Goal: Complete application form

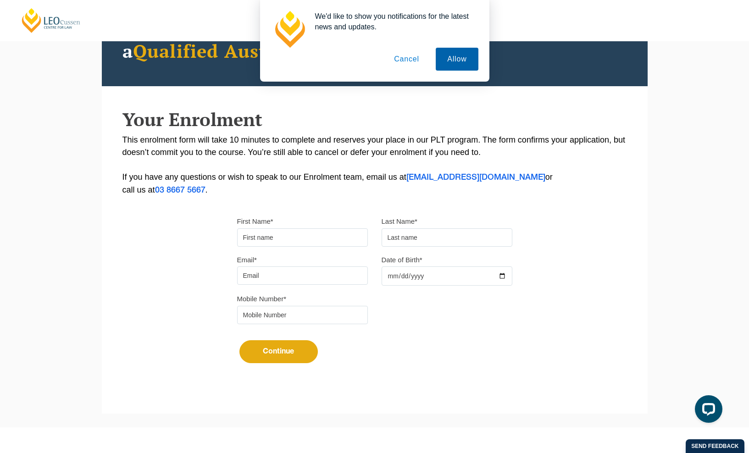
click at [442, 61] on button "Allow" at bounding box center [457, 59] width 42 height 23
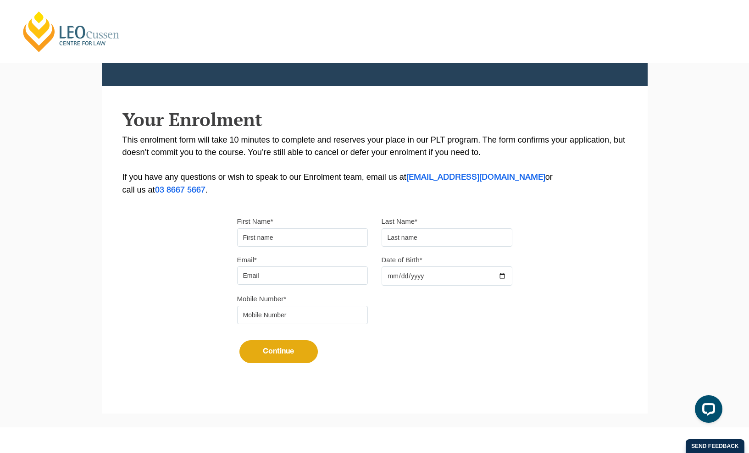
click at [280, 242] on input "First Name*" at bounding box center [302, 237] width 131 height 18
type input "Yi"
click at [426, 239] on input "text" at bounding box center [446, 237] width 131 height 18
type input "Chen"
click at [301, 276] on input "Email*" at bounding box center [302, 275] width 131 height 18
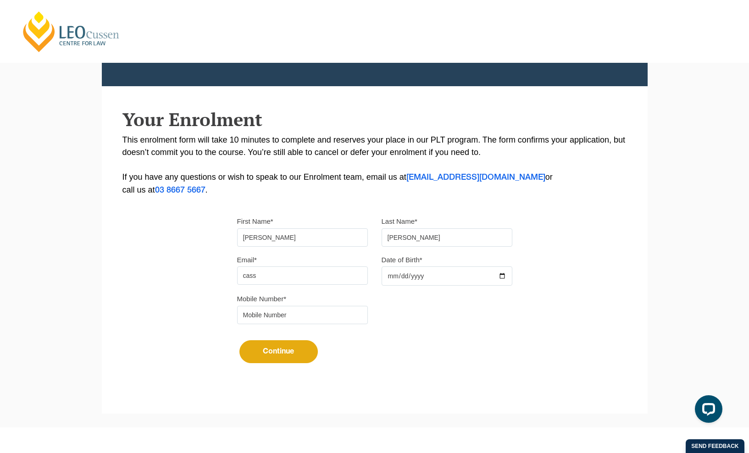
type input "cassiechen75@gmail.com"
type input "415412010"
click at [436, 271] on input "Date of Birth*" at bounding box center [446, 275] width 131 height 19
type input "2003-11-20"
click at [292, 316] on input "415412010" at bounding box center [302, 315] width 131 height 18
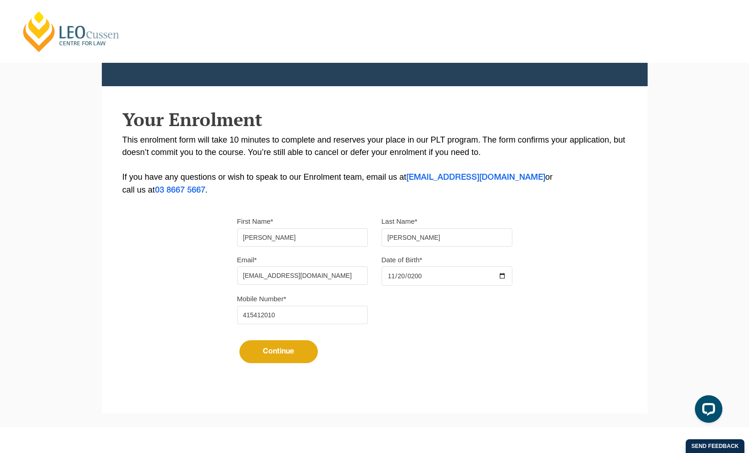
click at [292, 316] on input "415412010" at bounding box center [302, 315] width 131 height 18
type input "0427205519"
click at [265, 349] on button "Continue" at bounding box center [278, 351] width 78 height 23
select select
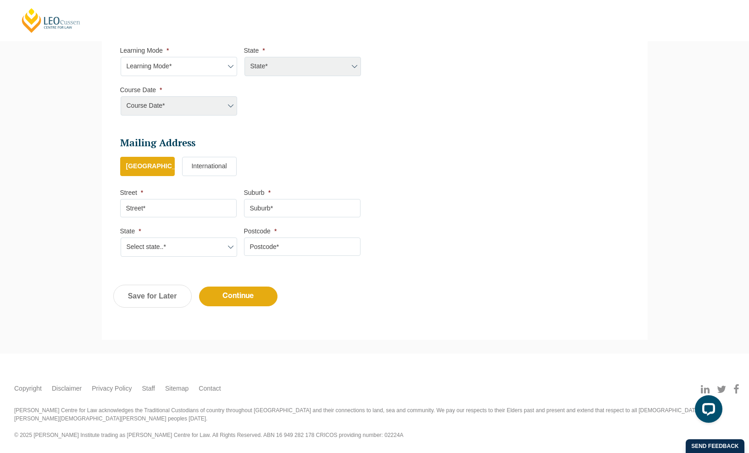
scroll to position [79, 0]
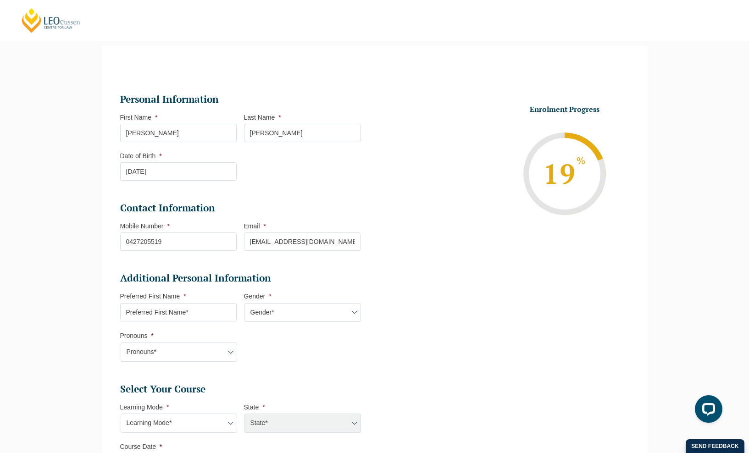
click at [214, 316] on input "Preferred First Name *" at bounding box center [178, 312] width 116 height 18
type input "Cass"
click at [281, 311] on select "Gender* Male Female Nonbinary Intersex Prefer not to disclose Other" at bounding box center [302, 312] width 116 height 19
click at [244, 304] on select "Gender* Male Female Nonbinary Intersex Prefer not to disclose Other" at bounding box center [302, 312] width 116 height 19
click at [288, 313] on select "Gender* Male Female Nonbinary Intersex Prefer not to disclose Other" at bounding box center [302, 312] width 116 height 19
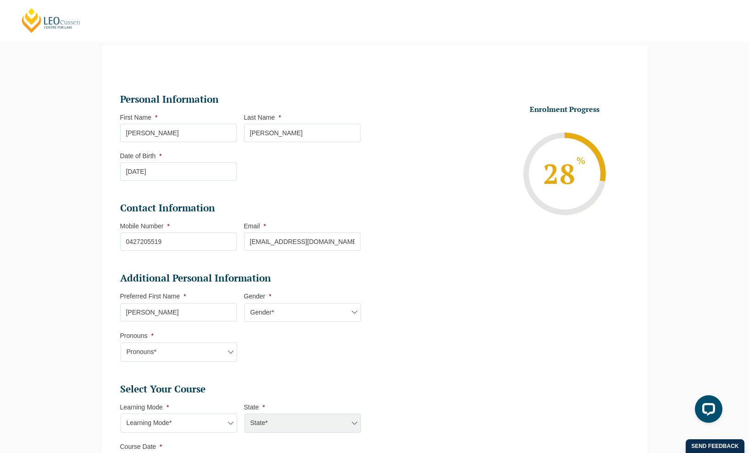
select select "Female"
click at [244, 304] on select "Gender* Male Female Nonbinary Intersex Prefer not to disclose Other" at bounding box center [302, 312] width 116 height 19
click at [174, 348] on select "Pronouns* She/Her/Hers He/Him/His They/Them/Theirs Other Prefer not to disclose" at bounding box center [179, 352] width 116 height 19
select select "She/Her/Hers"
click at [121, 343] on select "Pronouns* She/Her/Hers He/Him/His They/Them/Theirs Other Prefer not to disclose" at bounding box center [179, 352] width 116 height 19
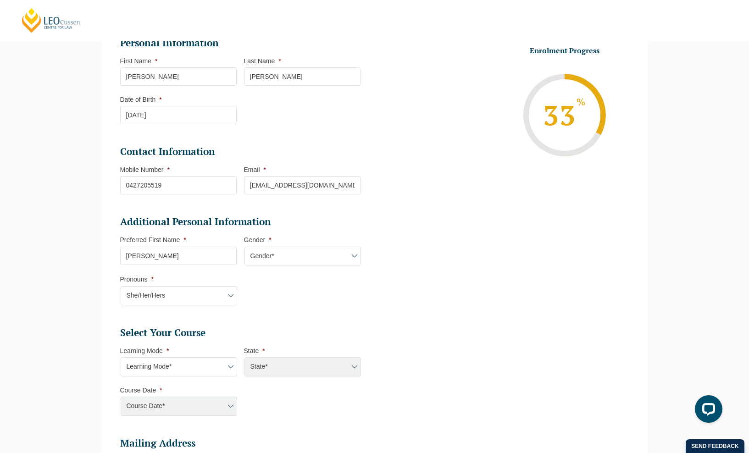
scroll to position [203, 0]
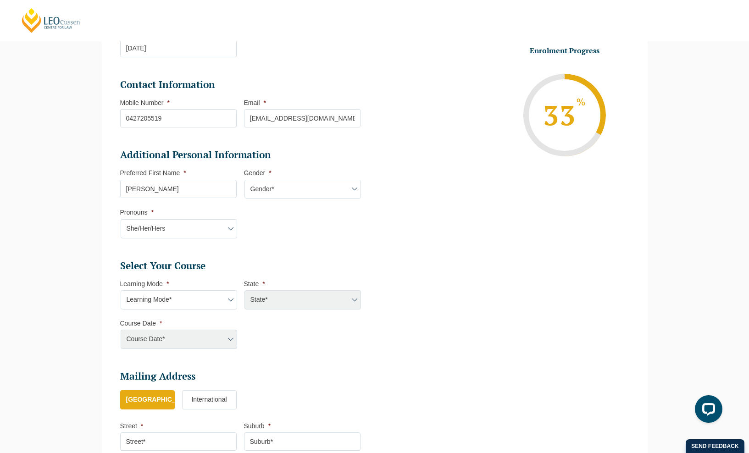
click at [193, 302] on select "Learning Mode* Online Full Time Learning Online Part Time Learning Blended Full…" at bounding box center [179, 299] width 116 height 19
select select "Online Full Time Learning"
click at [121, 291] on select "Learning Mode* Online Full Time Learning Online Part Time Learning Blended Full…" at bounding box center [179, 299] width 116 height 19
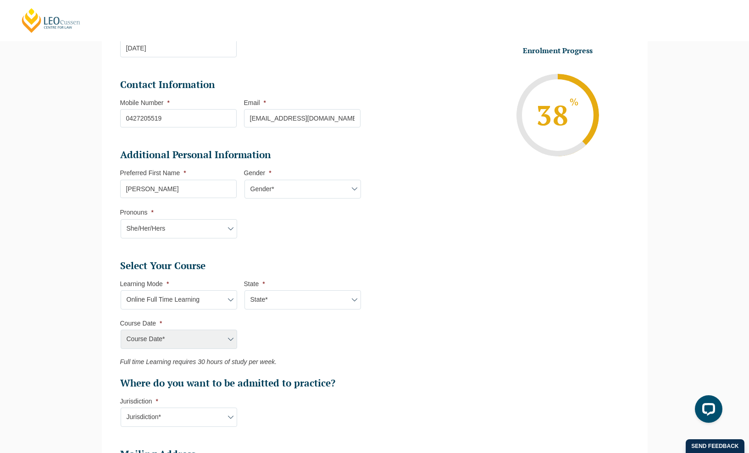
click at [269, 304] on select "State* National (ACT/NSW, VIC, QLD, SA, WA)" at bounding box center [302, 299] width 116 height 19
select select "National (ACT/NSW, VIC, QLD, SA, WA)"
click at [244, 291] on select "State* National (ACT/NSW, VIC, QLD, SA, WA)" at bounding box center [302, 299] width 116 height 19
click at [193, 341] on select "Course Date* December 2025 (08-Dec-2025 to 16-May-2026) January 2026 (27-Jan-20…" at bounding box center [179, 339] width 116 height 19
select select "August 2026 (03-Aug-2026 to 18-Dec-2026)"
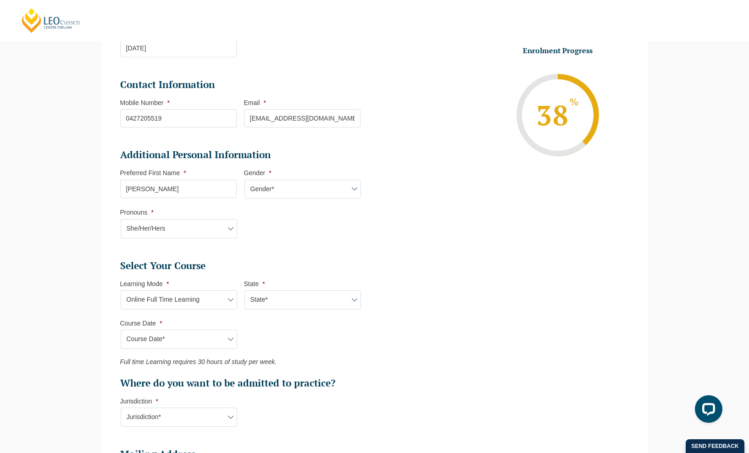
click at [121, 331] on select "Course Date* December 2025 (08-Dec-2025 to 16-May-2026) January 2026 (27-Jan-20…" at bounding box center [179, 339] width 116 height 19
type input "Intake 08 August 2026 FT"
type input "Practical Legal Training (NAT)"
select select "NAT PLT (AUG) 2026 Full Time Online"
click at [194, 418] on select "Jurisdiction* VIC ACT/NSW SA WA QLD" at bounding box center [179, 417] width 116 height 19
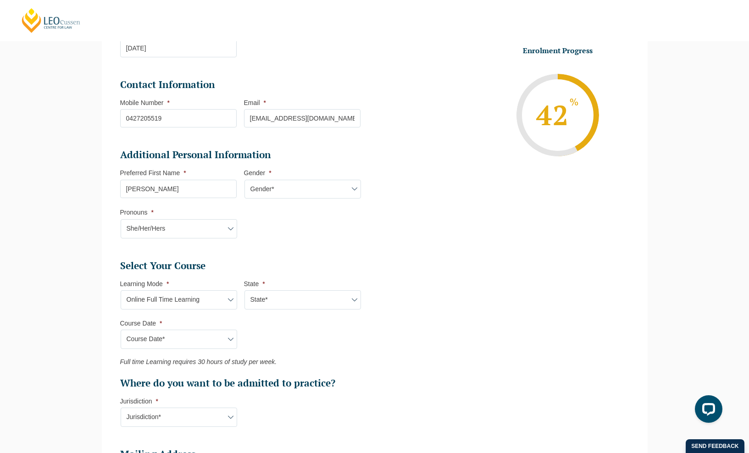
select select "VIC"
click at [121, 409] on select "Jurisdiction* VIC ACT/NSW SA WA QLD" at bounding box center [179, 417] width 116 height 19
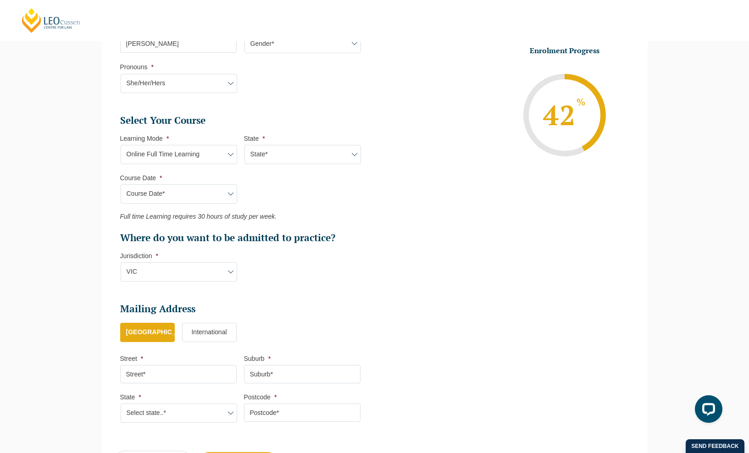
scroll to position [417, 0]
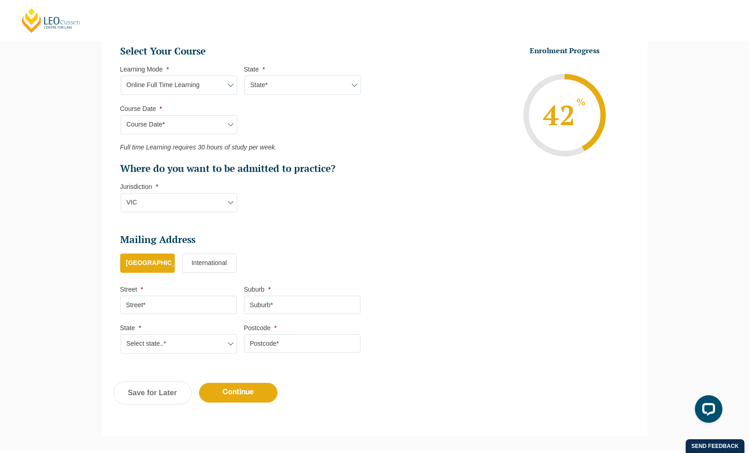
click at [211, 265] on label "International" at bounding box center [209, 263] width 55 height 19
click at [0, 0] on input "International" at bounding box center [0, 0] width 0 height 0
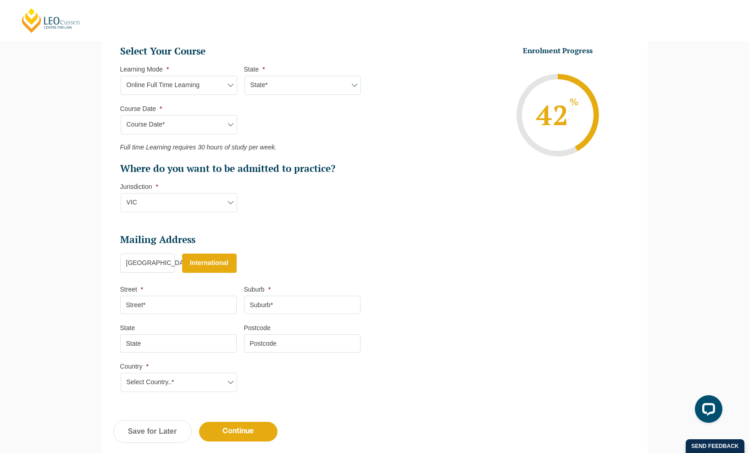
click at [157, 265] on label "Australia" at bounding box center [147, 263] width 55 height 19
click at [0, 0] on input "Australia" at bounding box center [0, 0] width 0 height 0
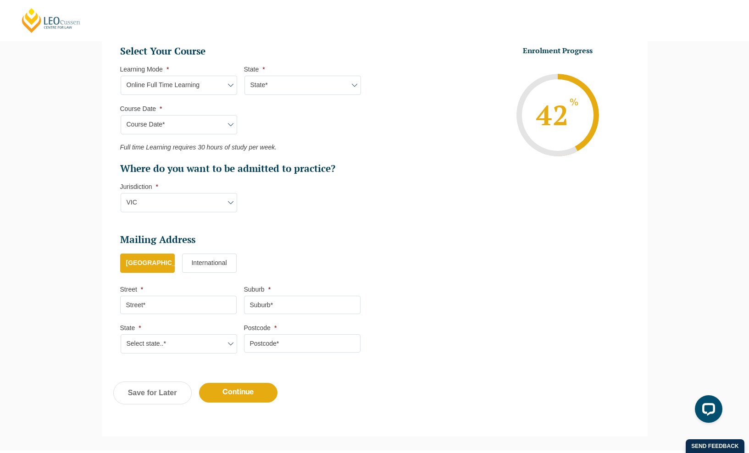
click at [171, 300] on input "Street *" at bounding box center [178, 305] width 116 height 18
type input "115/6 John Street Boxhill"
click at [268, 311] on input "Suburb *" at bounding box center [302, 305] width 116 height 18
click at [269, 307] on input "3128" at bounding box center [302, 305] width 116 height 18
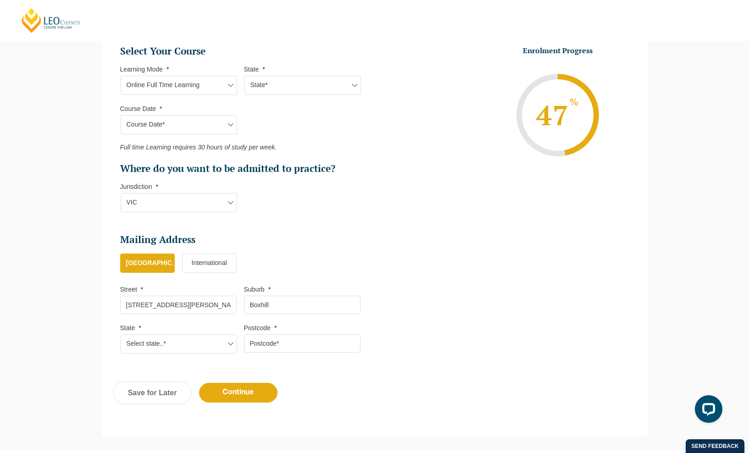
type input "Boxhill"
click at [198, 344] on select "Select state..* VIC WA QLD SA NSW NT ACT TAS" at bounding box center [179, 343] width 116 height 19
select select "VIC"
click at [121, 336] on select "Select state..* VIC WA QLD SA NSW NT ACT TAS" at bounding box center [179, 343] width 116 height 19
click at [282, 345] on input "Postcode *" at bounding box center [302, 343] width 116 height 18
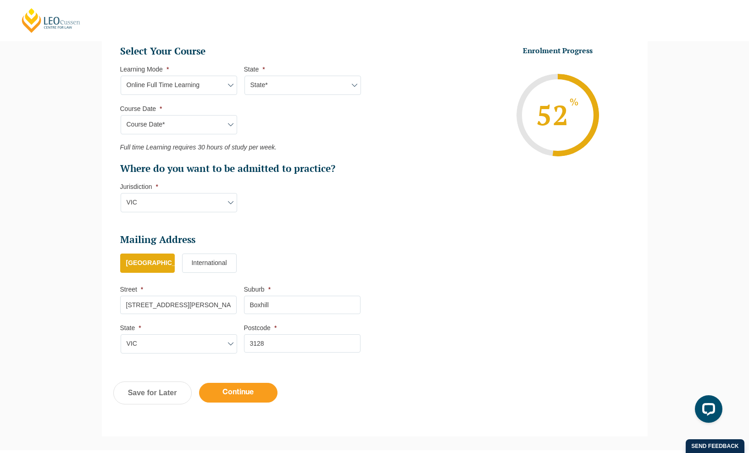
type input "3128"
click at [262, 398] on input "Continue" at bounding box center [238, 393] width 78 height 20
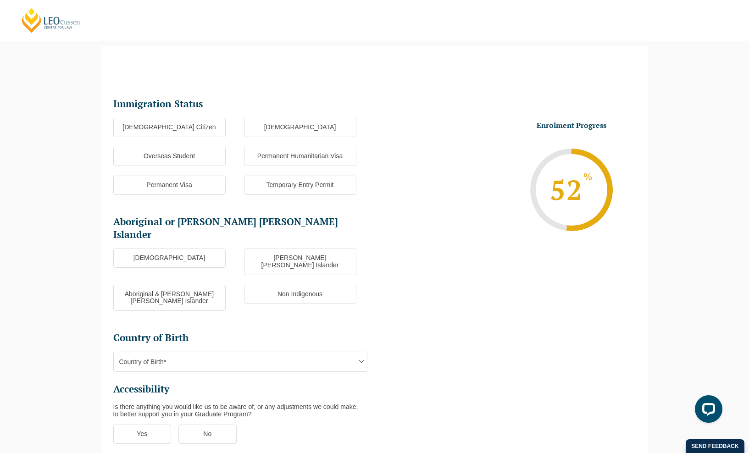
scroll to position [79, 0]
click at [199, 150] on label "Overseas Student" at bounding box center [169, 156] width 112 height 19
click at [0, 0] on input "Overseas Student" at bounding box center [0, 0] width 0 height 0
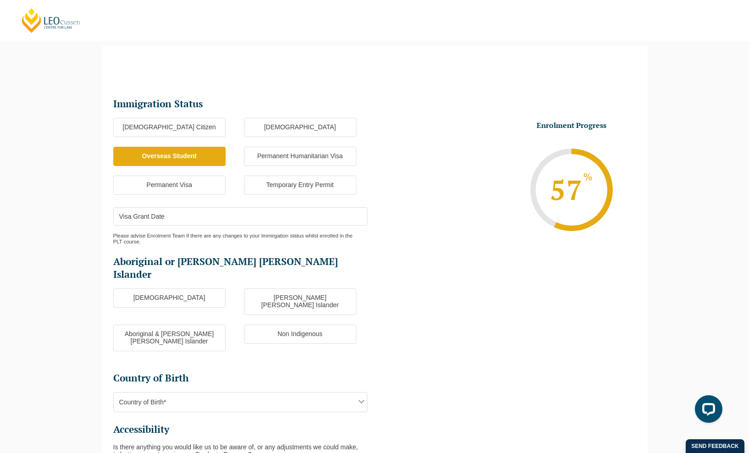
click at [215, 216] on input "Visa Grant Date" at bounding box center [240, 216] width 254 height 18
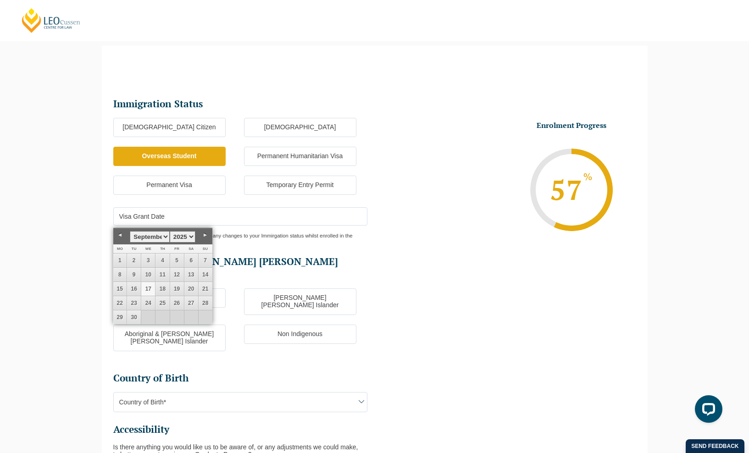
click at [190, 237] on select "1925 1926 1927 1928 1929 1930 1931 1932 1933 1934 1935 1936 1937 1938 1939 1940…" at bounding box center [183, 236] width 26 height 11
click at [165, 236] on select "January February March April May June July August September October November De…" at bounding box center [149, 236] width 39 height 11
click at [150, 256] on link "1" at bounding box center [148, 261] width 14 height 14
type input "01-07-2026"
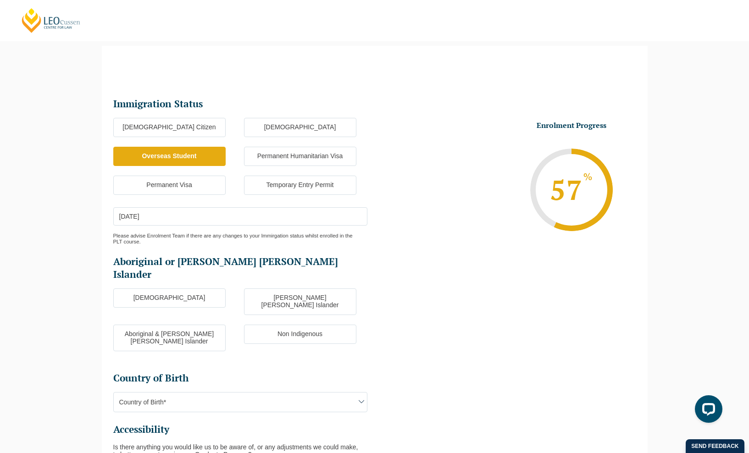
click at [275, 325] on label "Non Indigenous" at bounding box center [300, 334] width 112 height 19
click at [0, 0] on input "Non Indigenous" at bounding box center [0, 0] width 0 height 0
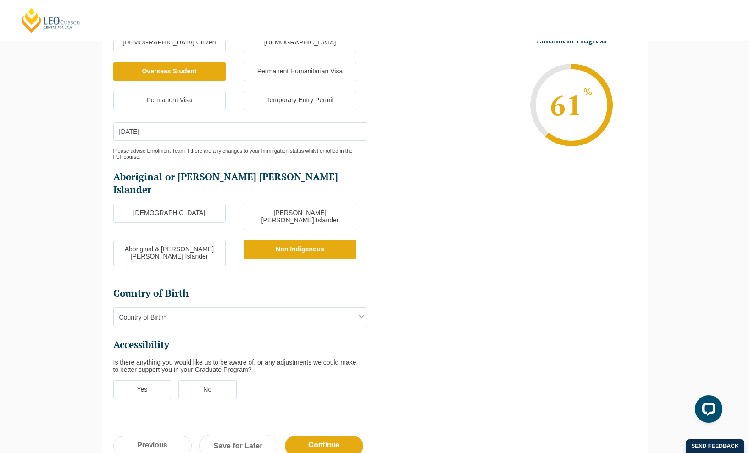
scroll to position [203, 0]
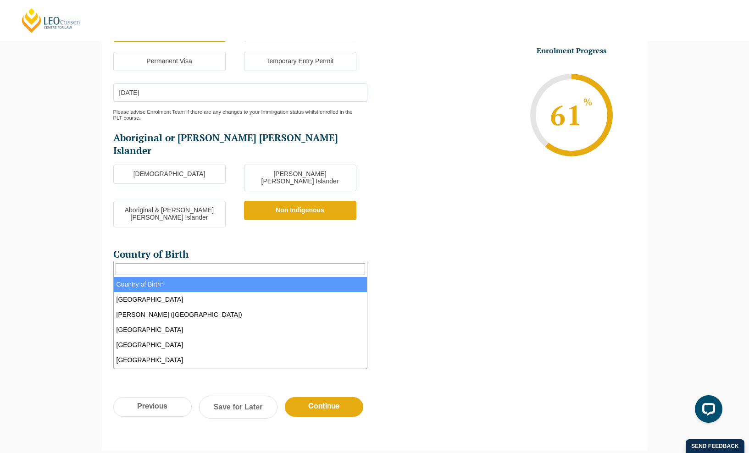
click at [253, 269] on span "Country of Birth*" at bounding box center [240, 278] width 253 height 19
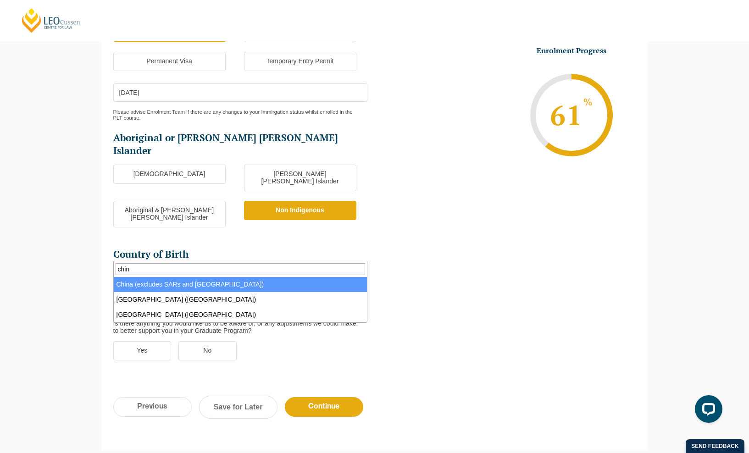
type input "chin"
select select "China (excludes SARs and Taiwan) 6101"
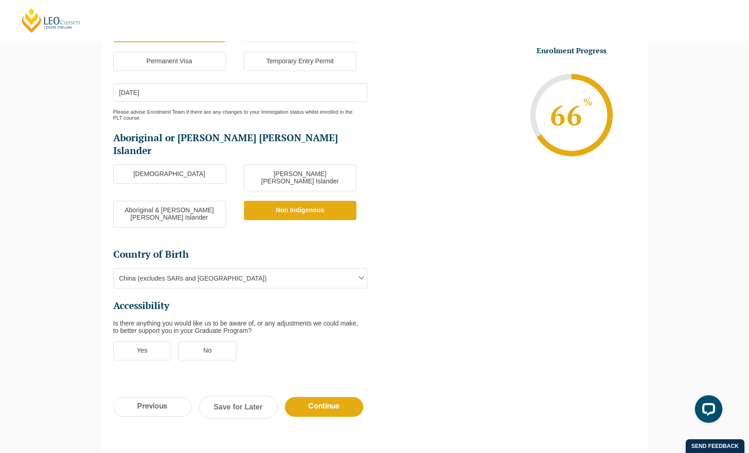
click at [204, 341] on label "No" at bounding box center [207, 350] width 58 height 19
click at [0, 0] on input "No" at bounding box center [0, 0] width 0 height 0
click at [325, 397] on input "Continue" at bounding box center [324, 407] width 78 height 20
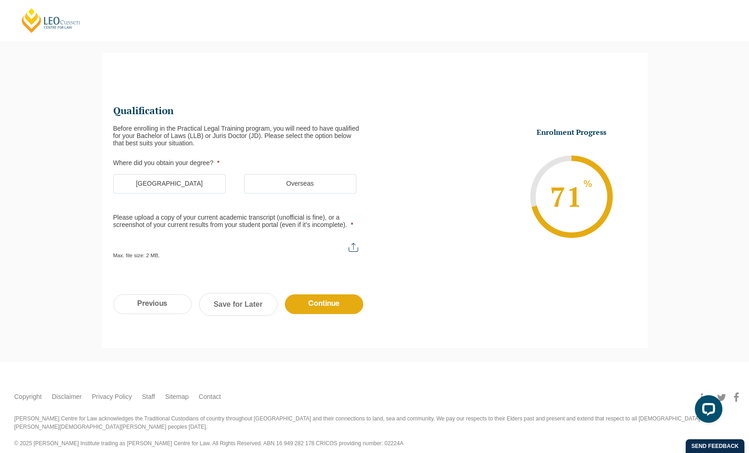
scroll to position [0, 0]
click at [203, 181] on label "Australia" at bounding box center [169, 183] width 112 height 19
click at [0, 0] on input "Australia" at bounding box center [0, 0] width 0 height 0
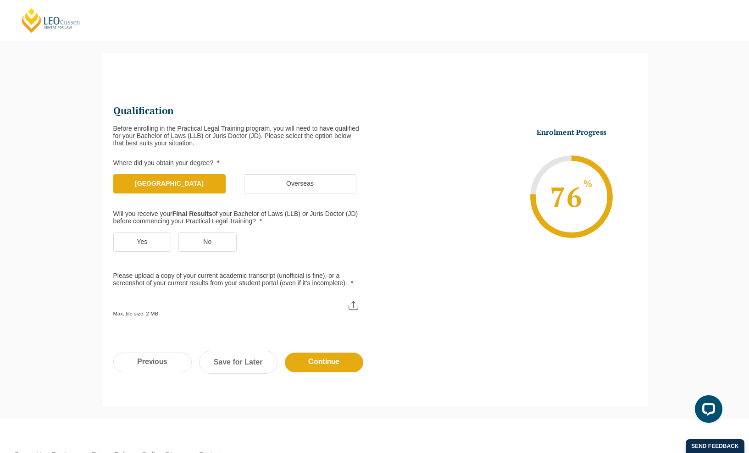
click at [202, 240] on label "No" at bounding box center [207, 241] width 58 height 19
click at [0, 0] on input "No" at bounding box center [0, 0] width 0 height 0
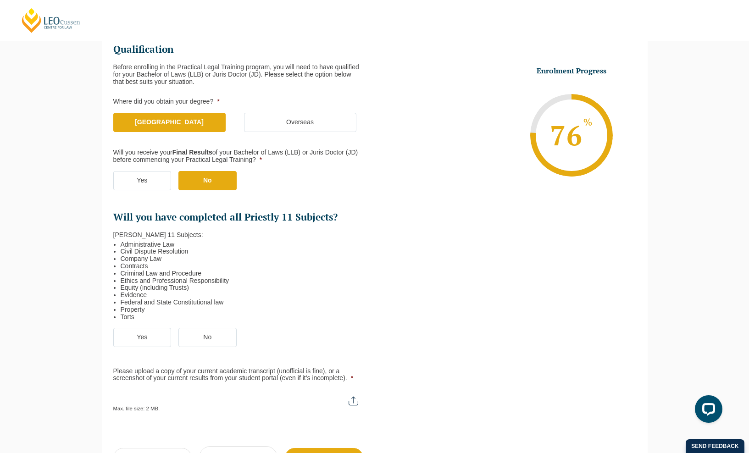
scroll to position [134, 0]
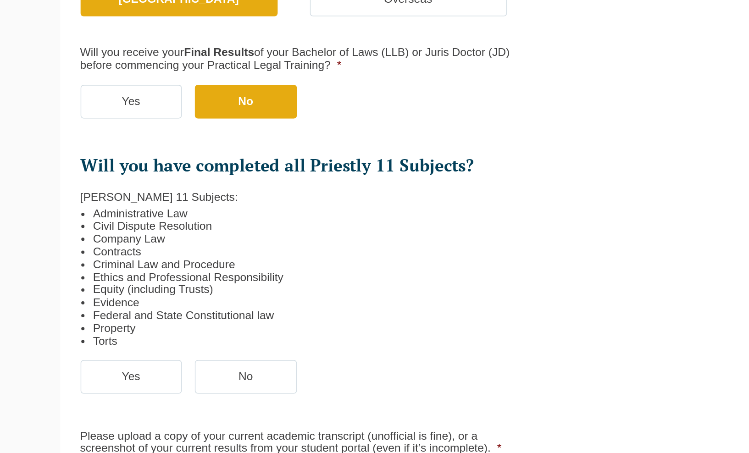
click at [210, 339] on label "No" at bounding box center [207, 336] width 58 height 19
click at [0, 0] on input "No" at bounding box center [0, 0] width 0 height 0
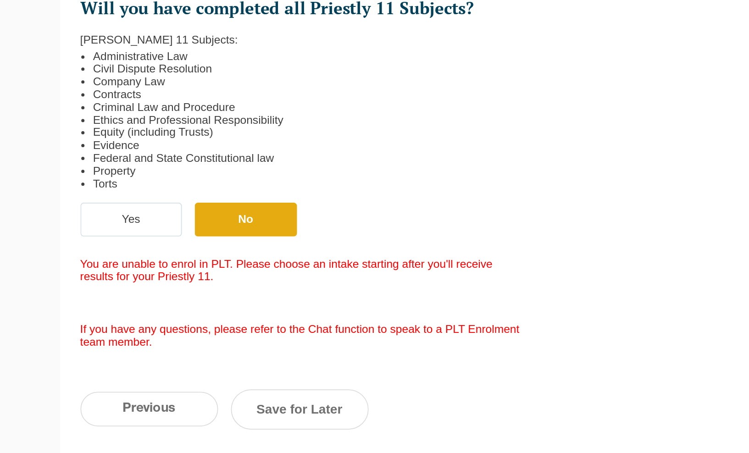
scroll to position [151, 0]
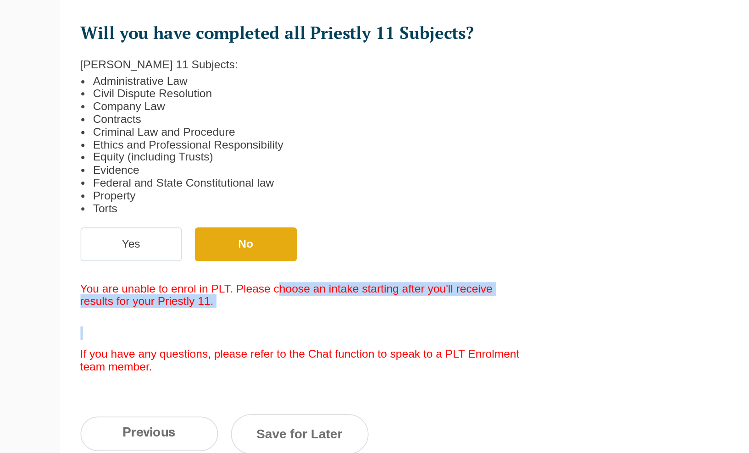
drag, startPoint x: 225, startPoint y: 345, endPoint x: 227, endPoint y: 362, distance: 16.6
click at [227, 362] on ul "Qualification Before enrolling in the Practical Legal Training program, you wil…" at bounding box center [243, 210] width 261 height 368
click at [227, 358] on ul "Qualification Before enrolling in the Practical Legal Training program, you wil…" at bounding box center [243, 210] width 261 height 368
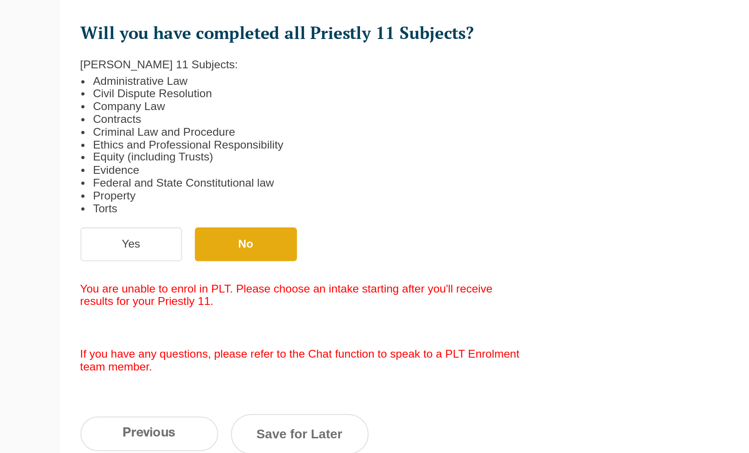
click at [159, 315] on label "Yes" at bounding box center [142, 319] width 58 height 19
click at [0, 0] on input "Yes" at bounding box center [0, 0] width 0 height 0
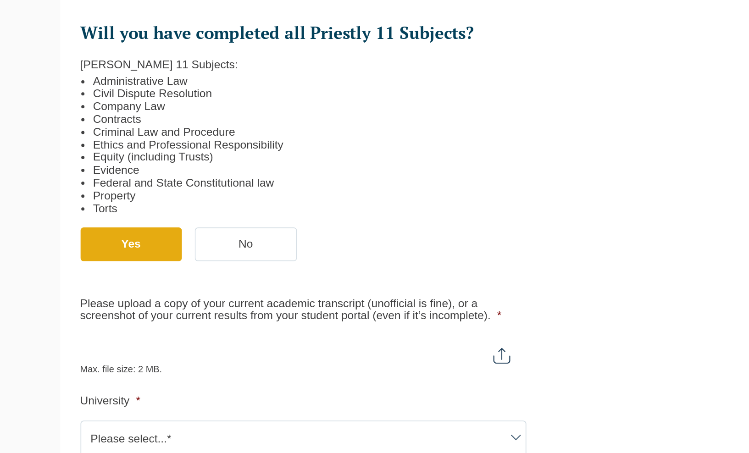
click at [184, 380] on input "Please upload a copy of your current academic transcript (unofficial is fine), …" at bounding box center [240, 380] width 254 height 16
click at [354, 382] on input "Please upload a copy of your current academic transcript (unofficial is fine), …" at bounding box center [240, 380] width 254 height 16
type input "C:\fakepath\academic transcript_Cass Chen .pdf"
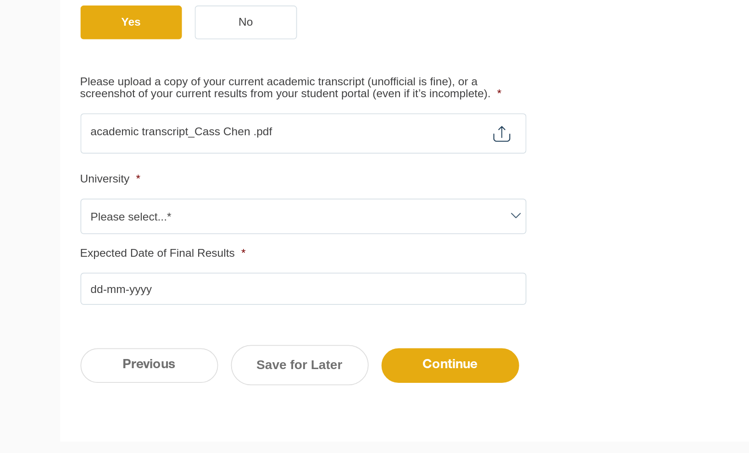
scroll to position [271, 0]
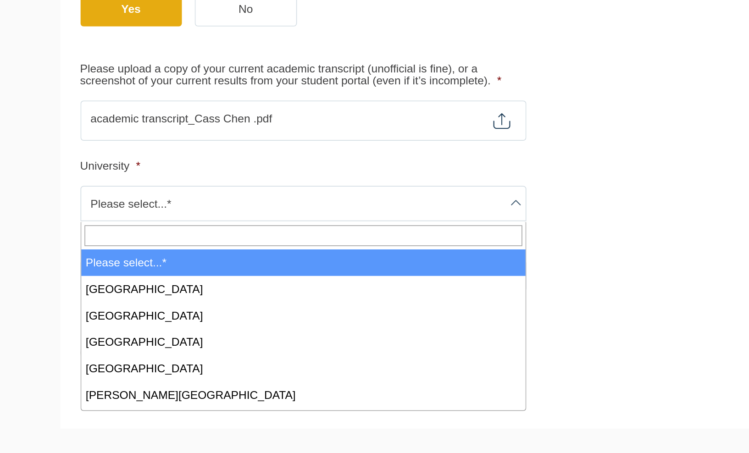
click at [209, 312] on span "Please select...*" at bounding box center [240, 310] width 253 height 19
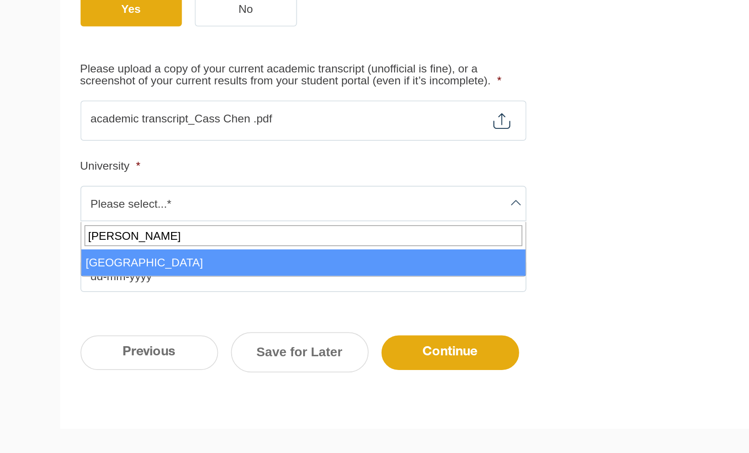
type input "deak"
select select "Deakin University"
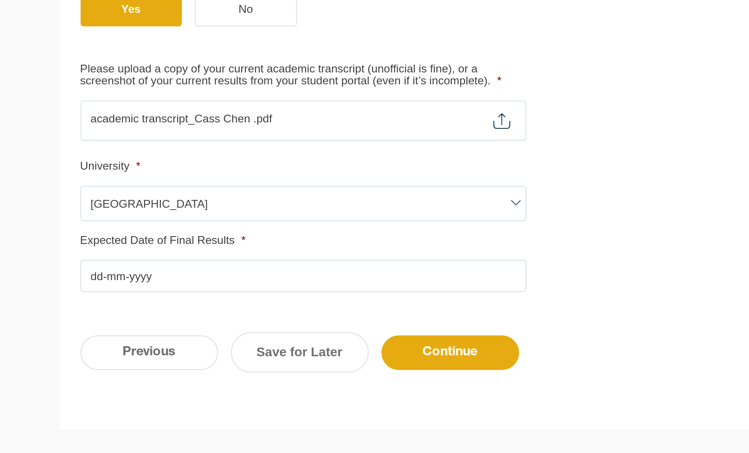
click at [187, 359] on input "Expected Date of Final Results *" at bounding box center [240, 352] width 254 height 18
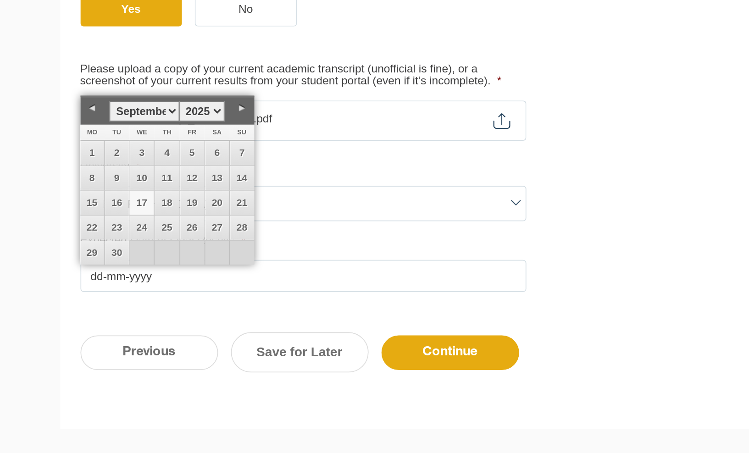
click at [228, 362] on div "Qualification Before enrolling in the Practical Legal Training program, you wil…" at bounding box center [375, 121] width 546 height 507
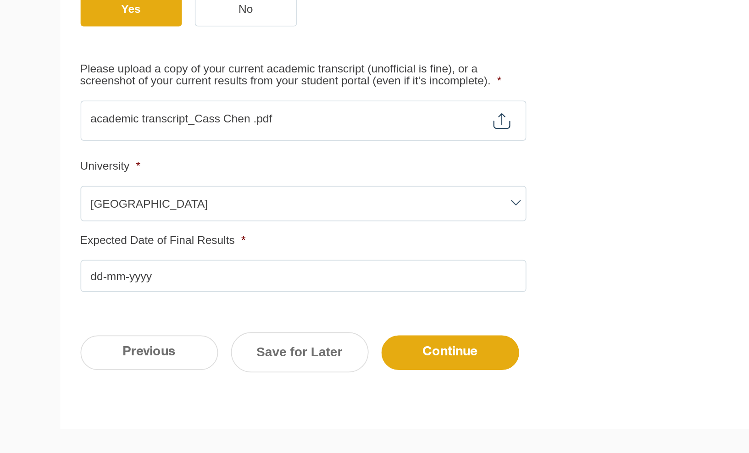
click at [215, 359] on input "Expected Date of Final Results *" at bounding box center [240, 352] width 254 height 18
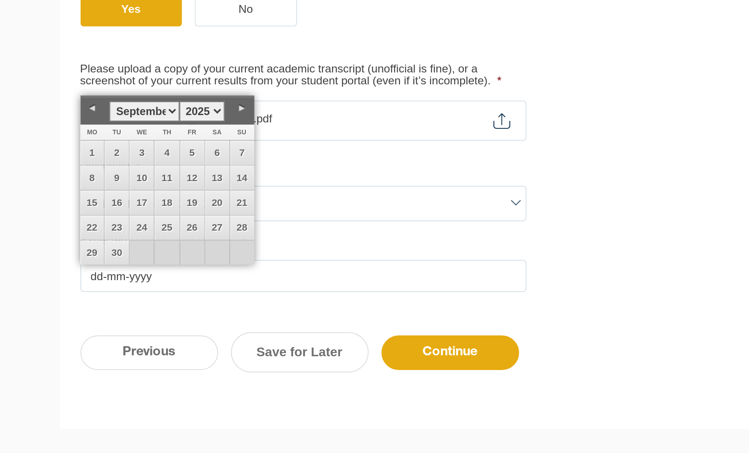
click at [165, 257] on select "January February March April May June July August September October November De…" at bounding box center [149, 258] width 39 height 11
click at [191, 257] on select "1925 1926 1927 1928 1929 1930 1931 1932 1933 1934 1935 1936 1937 1938 1939 1940…" at bounding box center [183, 258] width 26 height 11
click at [137, 338] on link "28" at bounding box center [134, 339] width 14 height 14
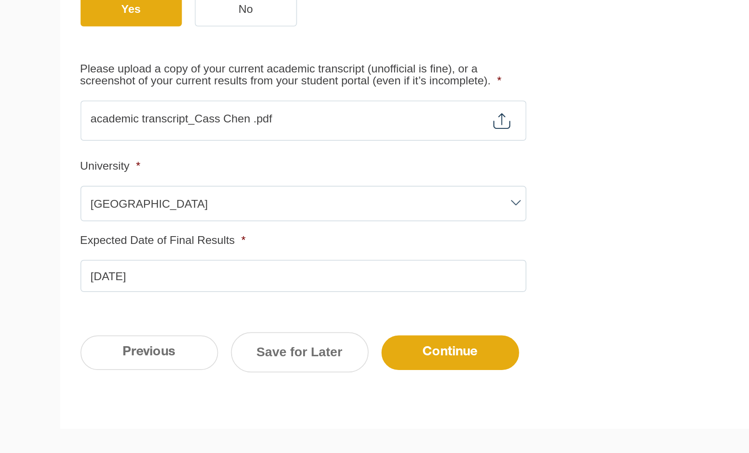
click at [240, 349] on input "28-04-2026" at bounding box center [240, 352] width 254 height 18
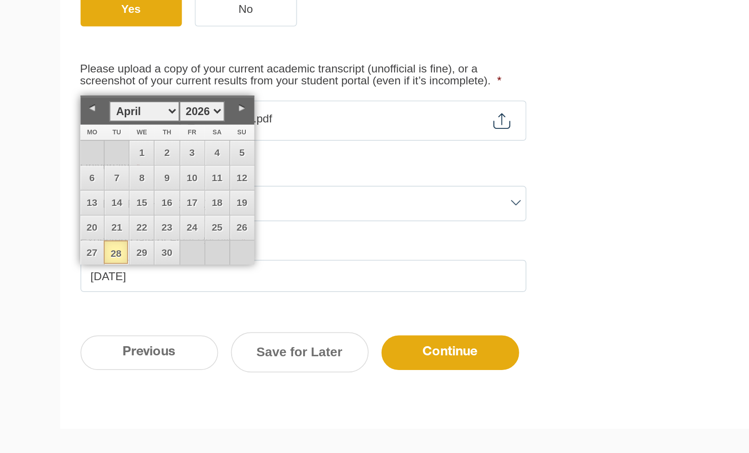
click at [166, 255] on select "January February March April May June July August September October November De…" at bounding box center [149, 258] width 39 height 11
click at [188, 337] on link "28" at bounding box center [191, 339] width 14 height 14
type input "28-02-2026"
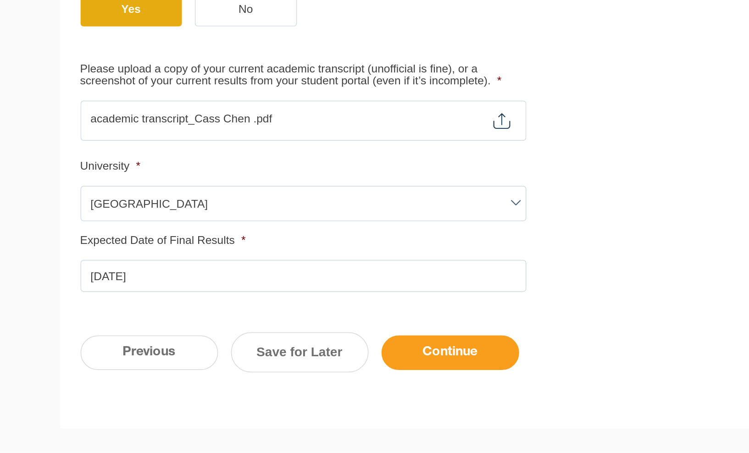
click at [317, 393] on input "Continue" at bounding box center [324, 396] width 78 height 20
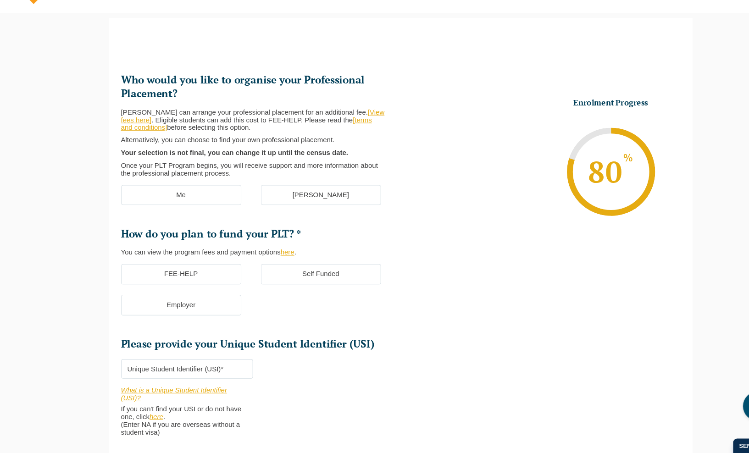
scroll to position [79, 0]
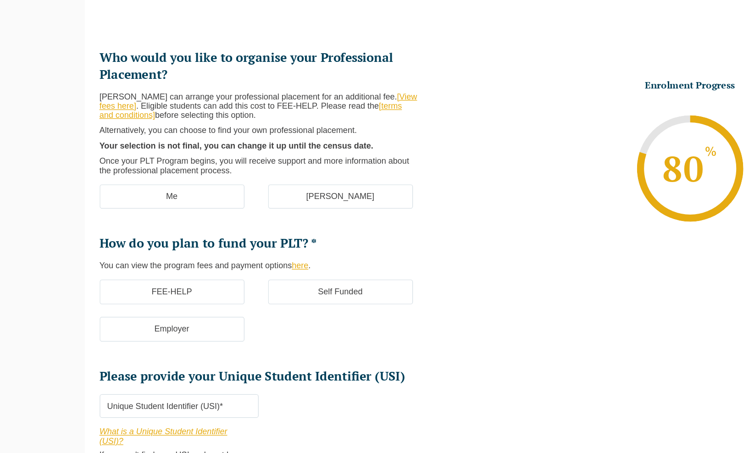
click at [336, 133] on link "[View fees here]" at bounding box center [236, 137] width 246 height 15
click at [208, 211] on label "Me" at bounding box center [169, 211] width 112 height 19
click at [0, 0] on input "Me" at bounding box center [0, 0] width 0 height 0
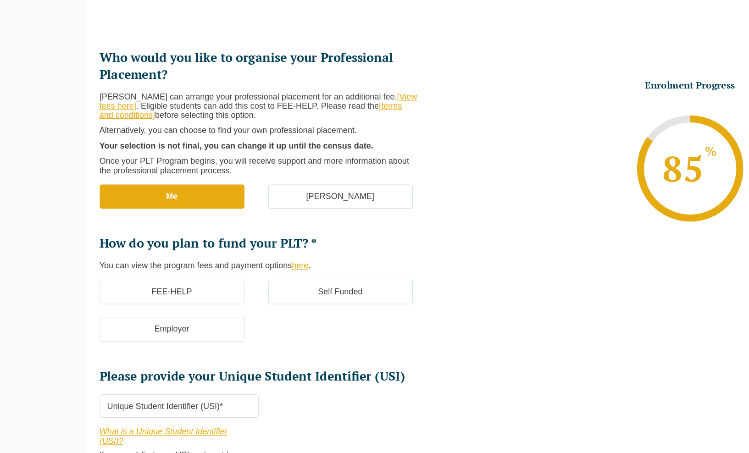
click at [328, 142] on link "[terms and conditions]" at bounding box center [230, 145] width 235 height 15
click at [298, 214] on label "[PERSON_NAME]" at bounding box center [300, 211] width 112 height 19
click at [0, 0] on input "[PERSON_NAME]" at bounding box center [0, 0] width 0 height 0
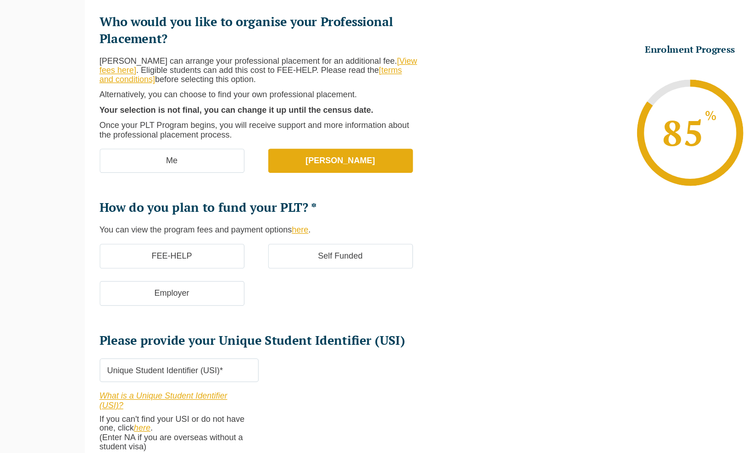
click at [269, 266] on link "here" at bounding box center [268, 264] width 13 height 7
click at [282, 291] on label "Self Funded" at bounding box center [300, 285] width 112 height 19
click at [0, 0] on input "Self Funded" at bounding box center [0, 0] width 0 height 0
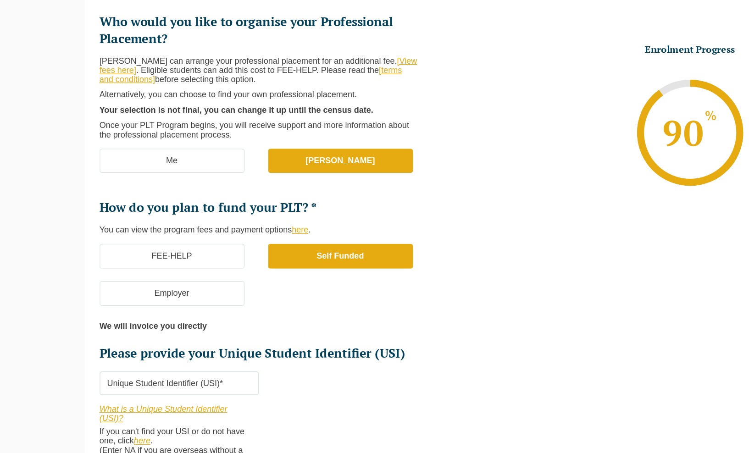
scroll to position [164, 0]
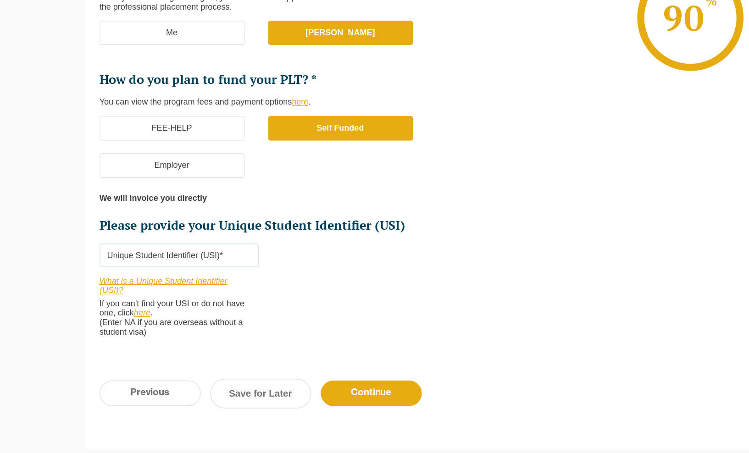
click at [225, 300] on input "Please provide your Unique Student Identifier (USI) *" at bounding box center [174, 299] width 123 height 18
click at [198, 321] on link "What is a Unique Student Identifier (USI)?" at bounding box center [162, 322] width 99 height 15
click at [214, 298] on input "Please provide your Unique Student Identifier (USI) *" at bounding box center [174, 299] width 123 height 18
click at [158, 320] on link "What is a Unique Student Identifier (USI)?" at bounding box center [162, 322] width 99 height 15
click at [148, 347] on link "here" at bounding box center [146, 343] width 13 height 7
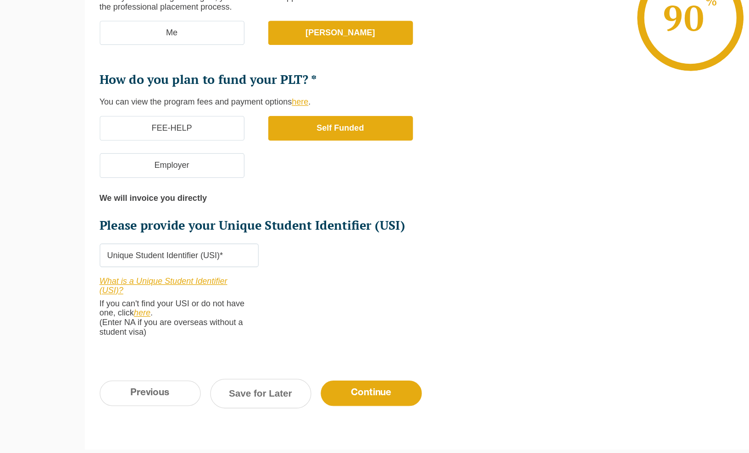
click at [148, 347] on link "here" at bounding box center [146, 343] width 13 height 7
click at [200, 307] on input "Please provide your Unique Student Identifier (USI) *" at bounding box center [174, 299] width 123 height 18
paste input "E2CBWF7TJ3"
type input "E2CBWF7TJ3"
click at [315, 412] on input "Continue" at bounding box center [324, 407] width 78 height 20
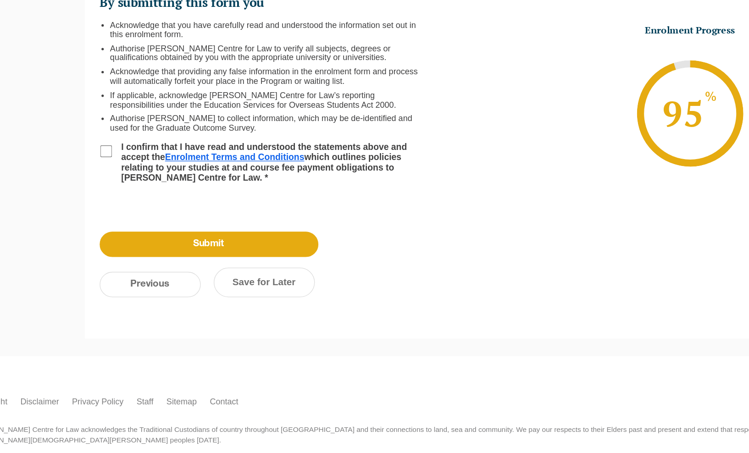
scroll to position [0, 0]
click at [116, 215] on input "I confirm that I have read and understood the statements above and accept the E…" at bounding box center [118, 219] width 9 height 9
checkbox input "true"
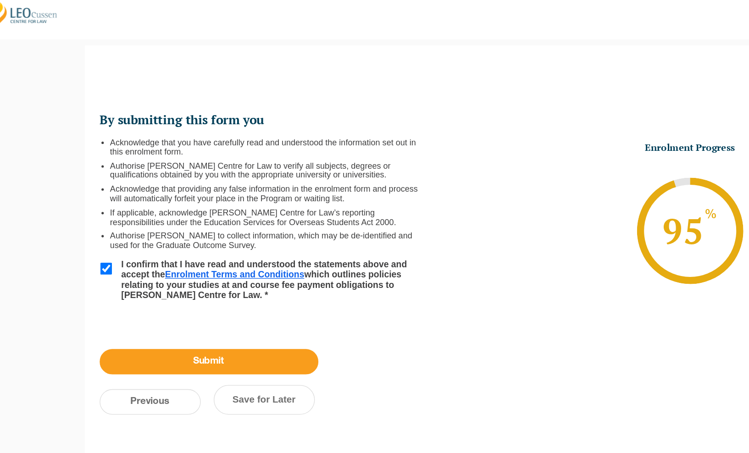
click at [197, 293] on input "Submit" at bounding box center [198, 292] width 170 height 20
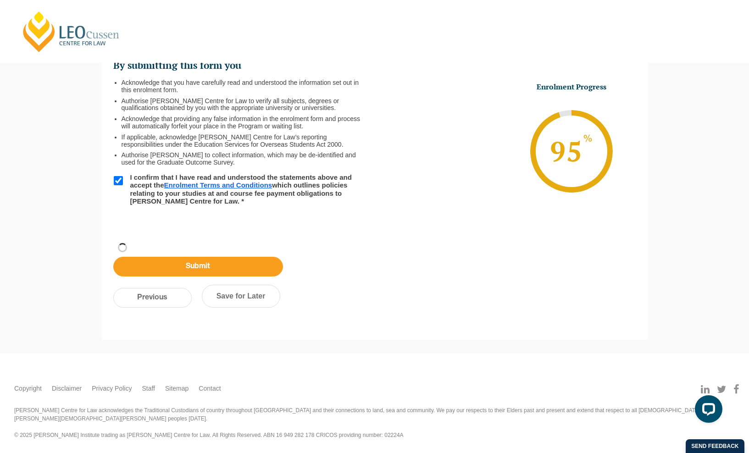
scroll to position [31, 0]
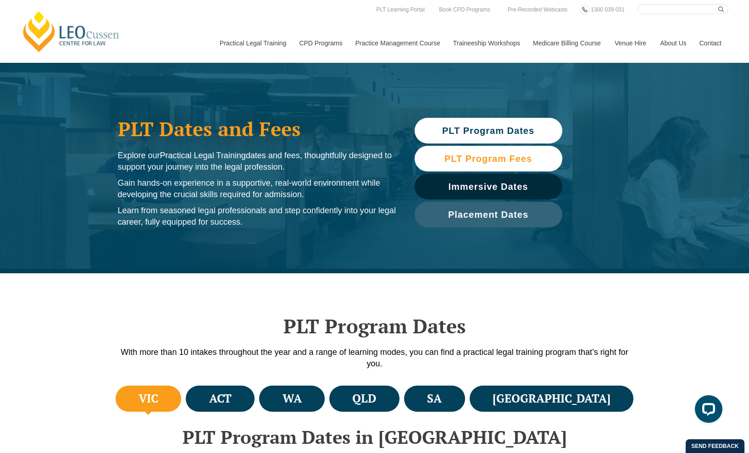
click at [488, 163] on span "PLT Program Fees" at bounding box center [488, 158] width 88 height 9
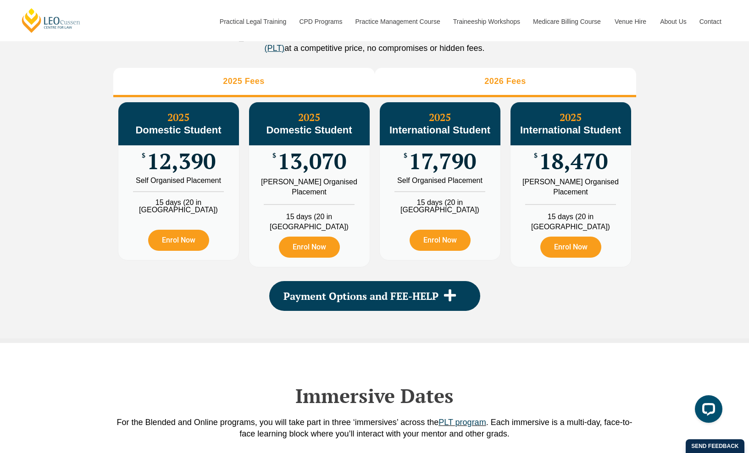
scroll to position [1062, 0]
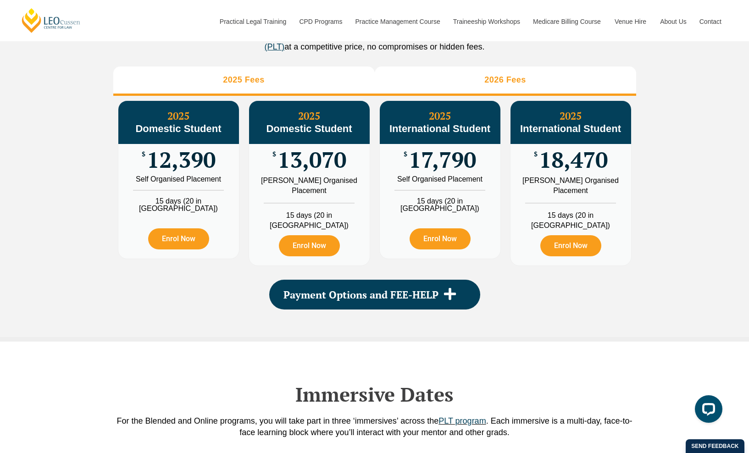
click at [502, 85] on h3 "2026 Fees" at bounding box center [505, 80] width 42 height 11
click at [315, 96] on li "2025 Fees" at bounding box center [243, 80] width 261 height 29
click at [424, 91] on li "2026 Fees" at bounding box center [505, 80] width 261 height 29
click at [343, 84] on li "2025 Fees" at bounding box center [243, 80] width 261 height 29
click at [414, 85] on li "2026 Fees" at bounding box center [505, 80] width 261 height 29
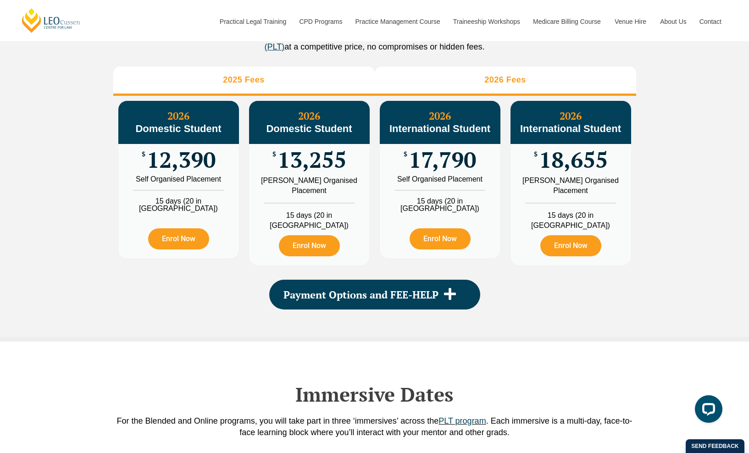
click at [341, 87] on li "2025 Fees" at bounding box center [243, 80] width 261 height 29
click at [431, 87] on li "2026 Fees" at bounding box center [505, 80] width 261 height 29
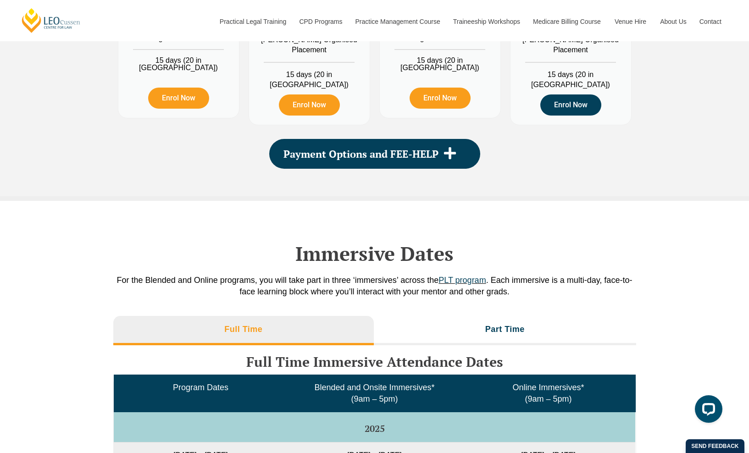
scroll to position [1304, 0]
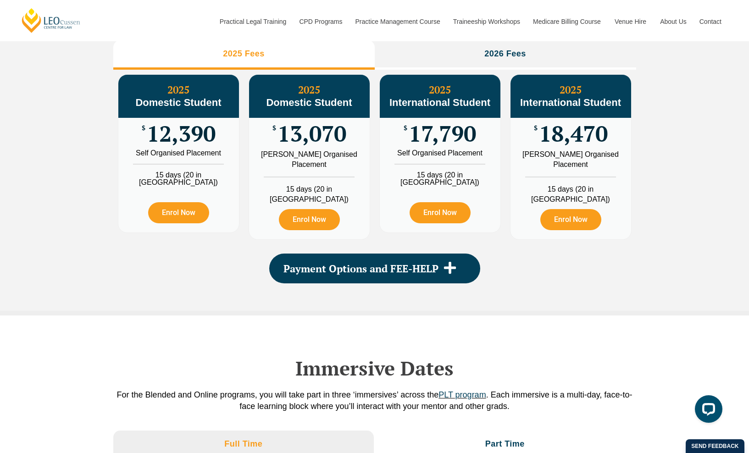
scroll to position [1105, 0]
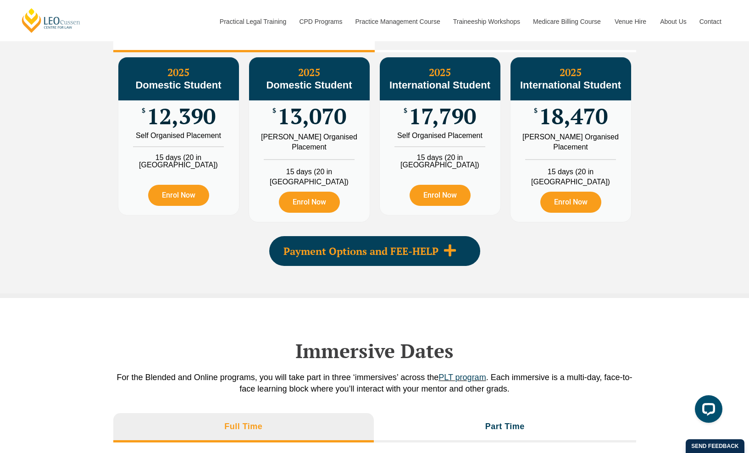
click at [423, 254] on span "Payment Options and FEE-HELP" at bounding box center [360, 251] width 155 height 10
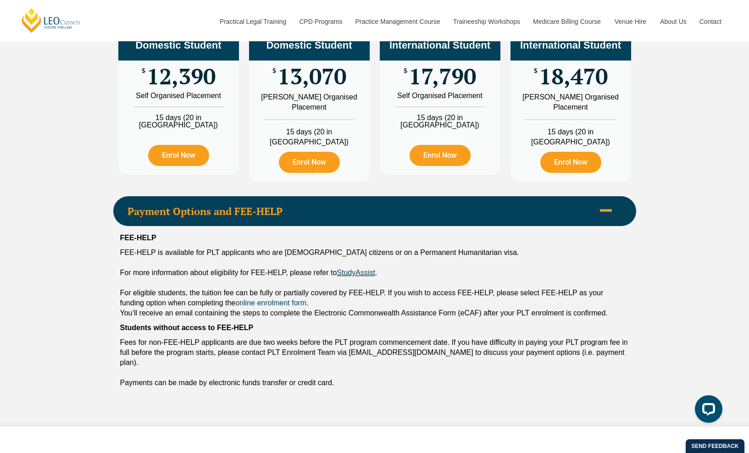
scroll to position [1153, 0]
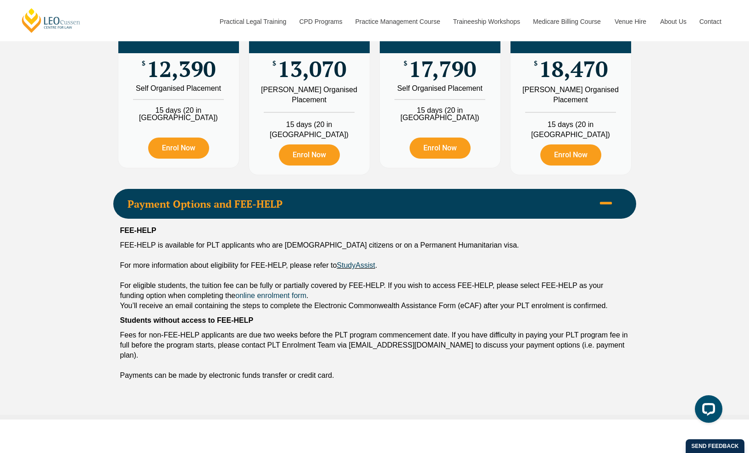
click at [312, 303] on span "You’ll receive an email containing the steps to complete the Electronic Commonw…" at bounding box center [363, 306] width 487 height 8
